Goal: Transaction & Acquisition: Purchase product/service

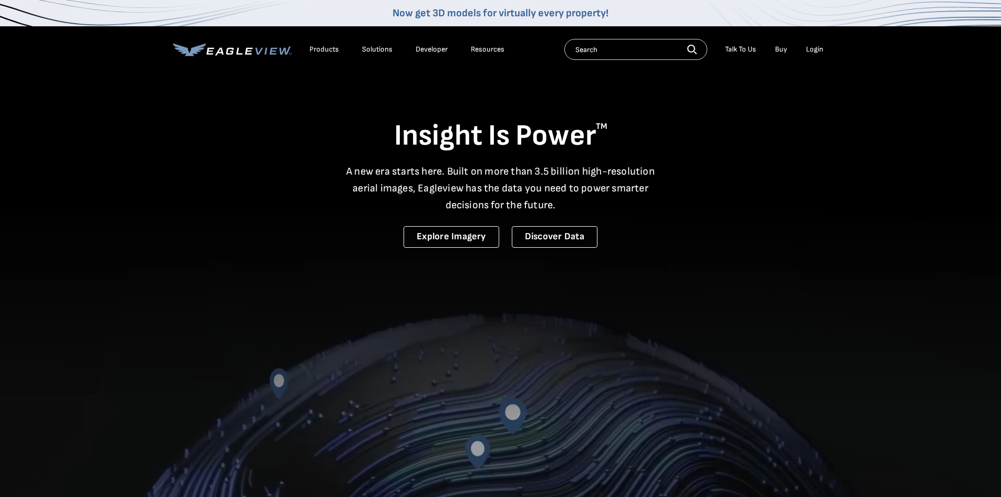
click at [820, 47] on div "Login" at bounding box center [814, 49] width 17 height 9
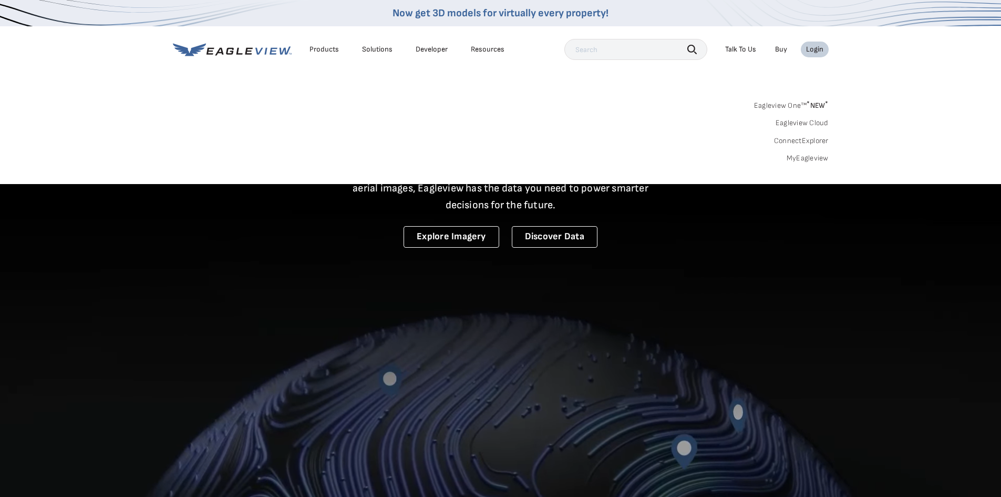
click at [801, 156] on link "MyEagleview" at bounding box center [808, 157] width 42 height 9
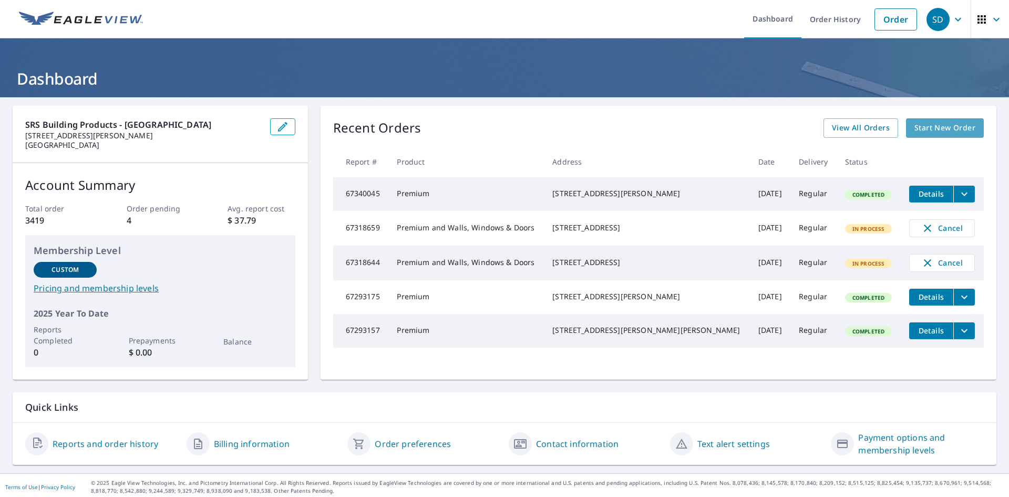
click at [933, 129] on span "Start New Order" at bounding box center [944, 127] width 61 height 13
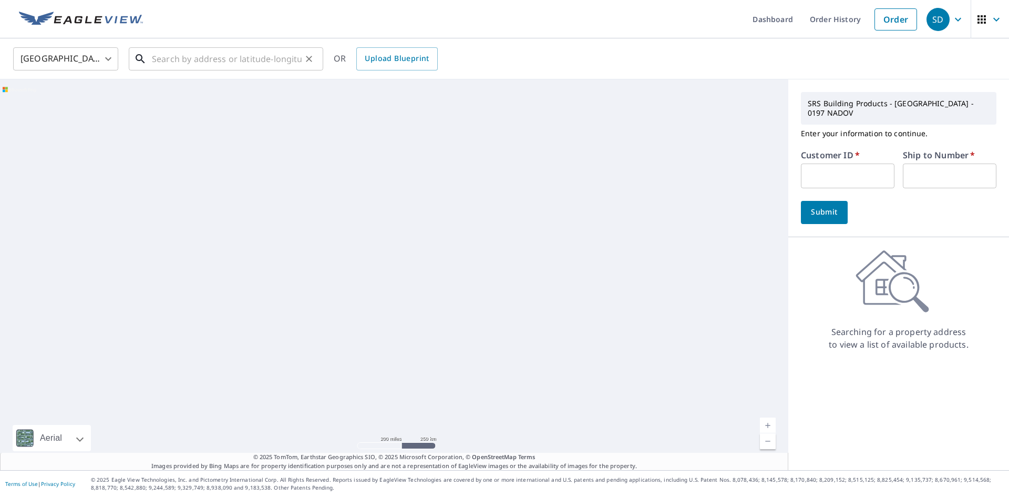
click at [163, 60] on input "text" at bounding box center [227, 58] width 150 height 29
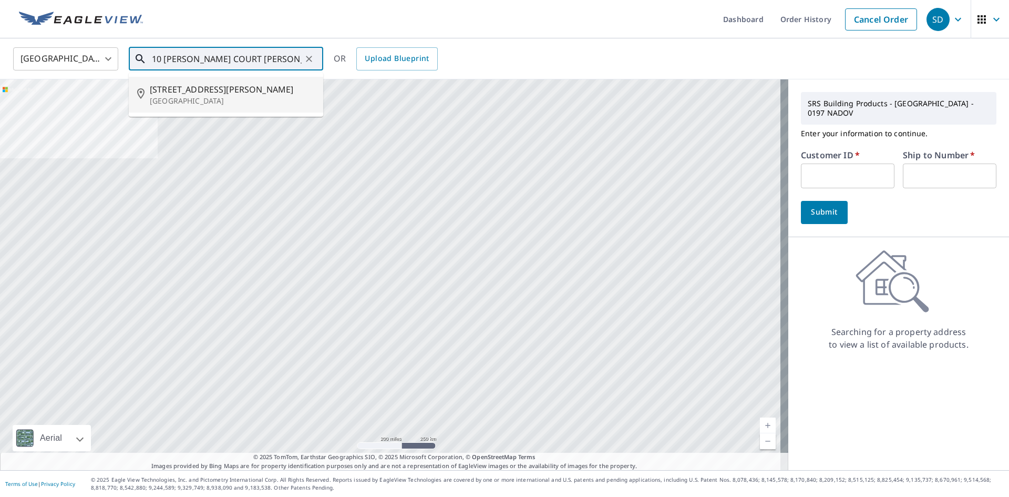
click at [203, 100] on p "Morristown, NJ 07960" at bounding box center [232, 101] width 165 height 11
type input "10 Norwood Ct Morristown, NJ 07960"
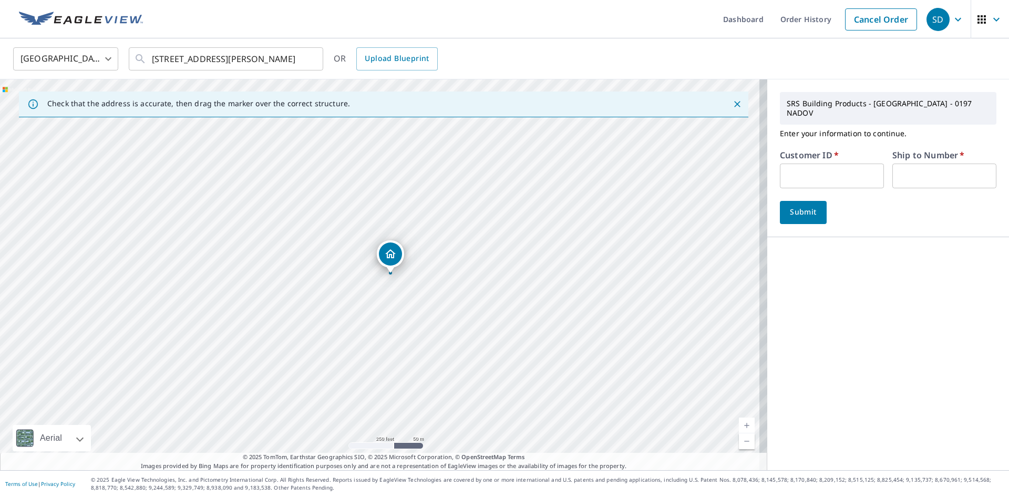
click at [832, 163] on input "text" at bounding box center [832, 175] width 104 height 25
type input "gree11"
click at [943, 172] on input "text" at bounding box center [944, 175] width 104 height 25
type input "001"
click at [801, 205] on span "Submit" at bounding box center [803, 211] width 30 height 13
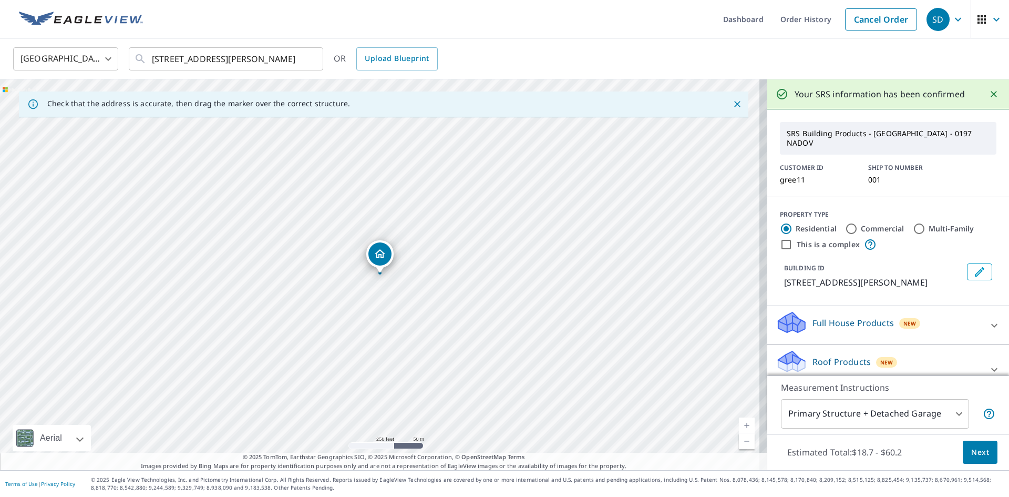
click at [971, 453] on span "Next" at bounding box center [980, 452] width 18 height 13
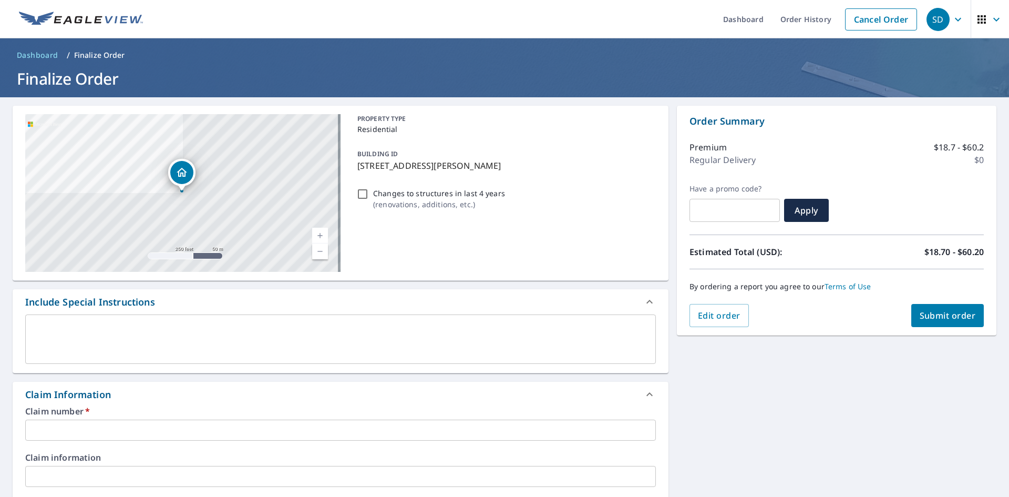
click at [66, 427] on input "text" at bounding box center [340, 429] width 631 height 21
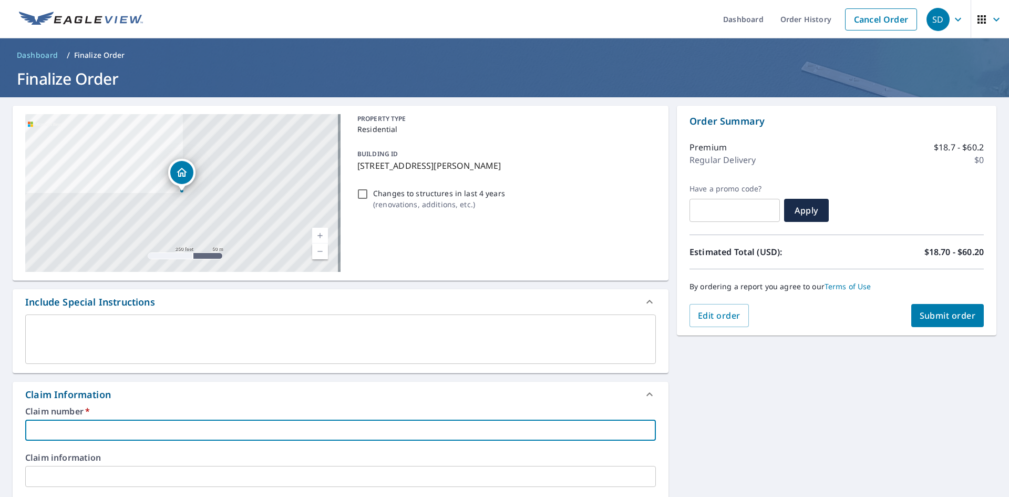
type input "gree11"
checkbox input "true"
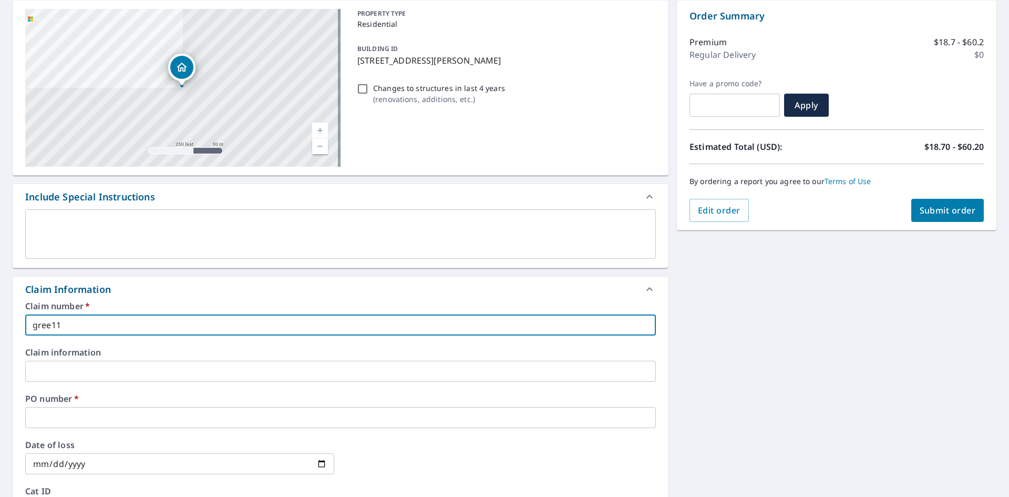
click at [70, 420] on input "text" at bounding box center [340, 417] width 631 height 21
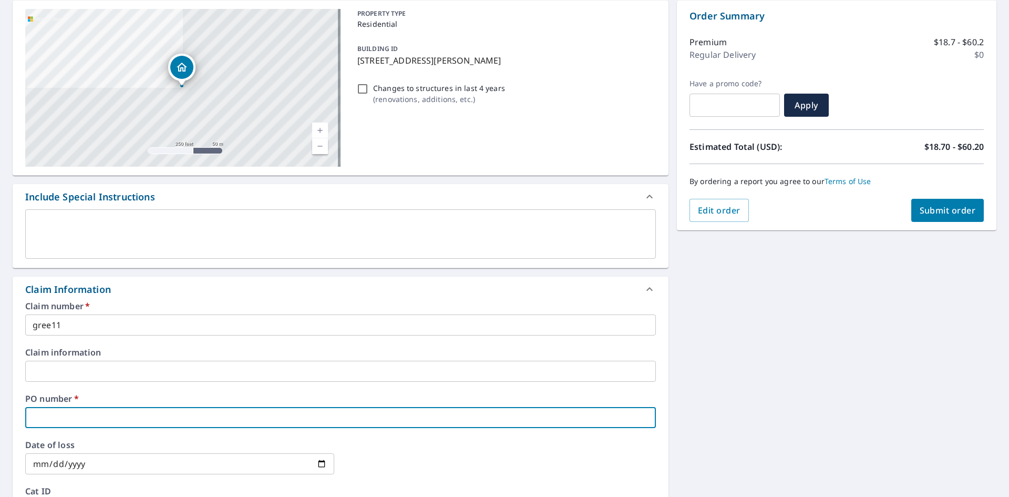
type input "0197"
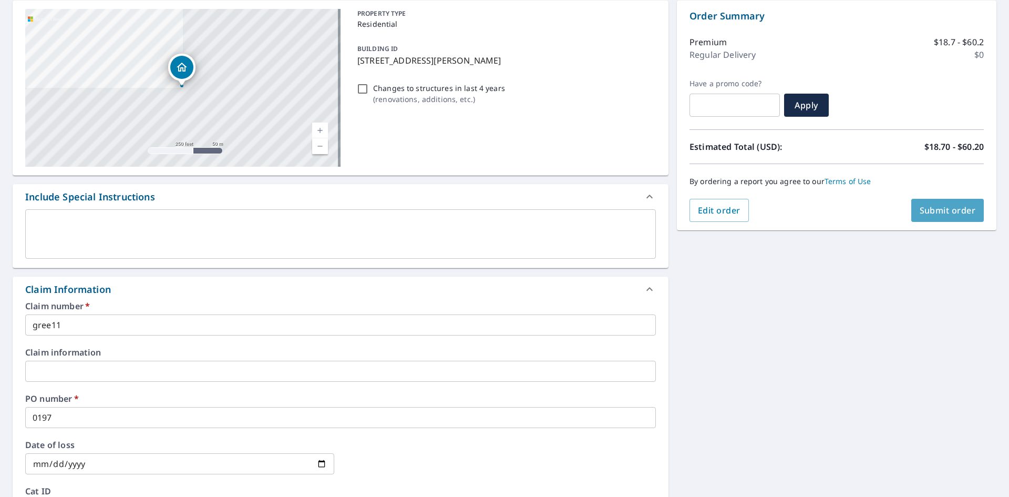
click at [941, 202] on button "Submit order" at bounding box center [947, 210] width 73 height 23
checkbox input "true"
